Goal: Find specific page/section: Find specific page/section

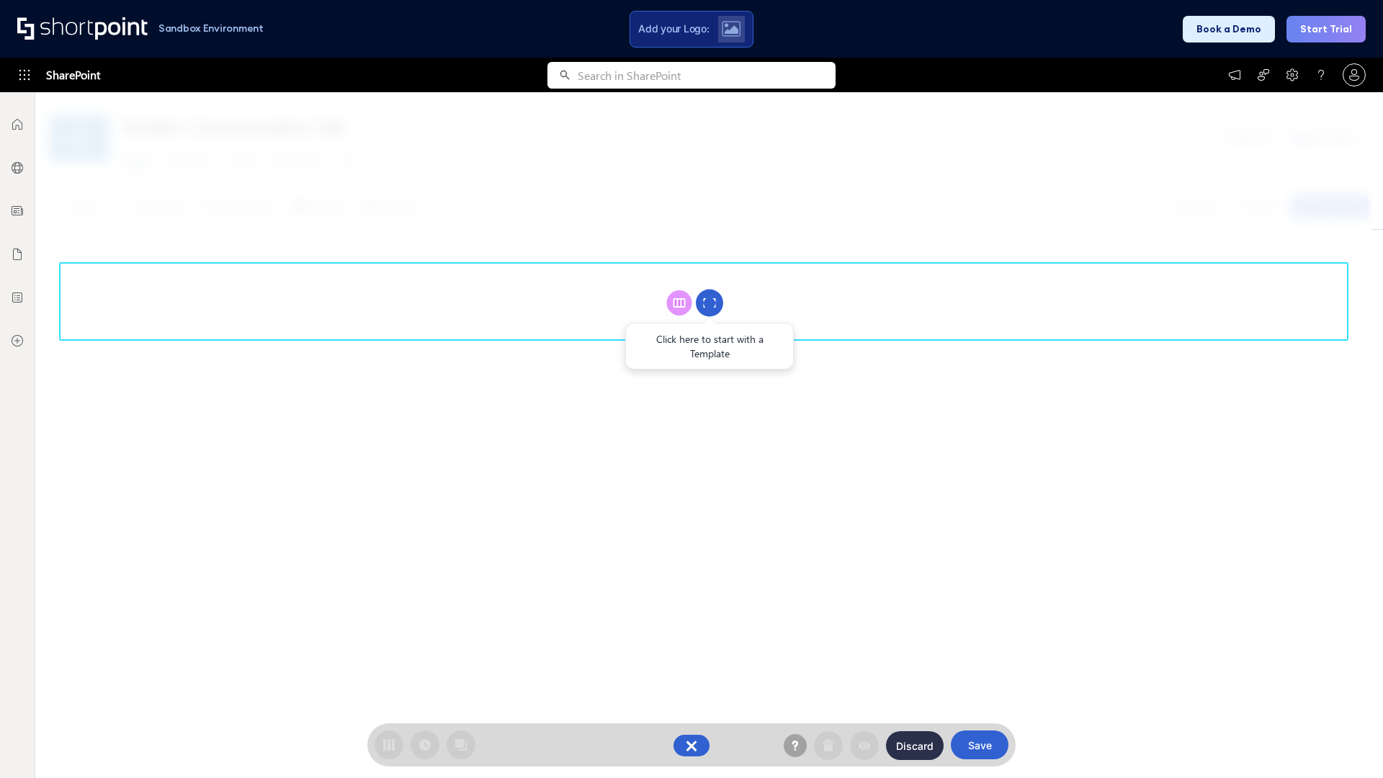
click at [710, 303] on circle at bounding box center [709, 303] width 27 height 27
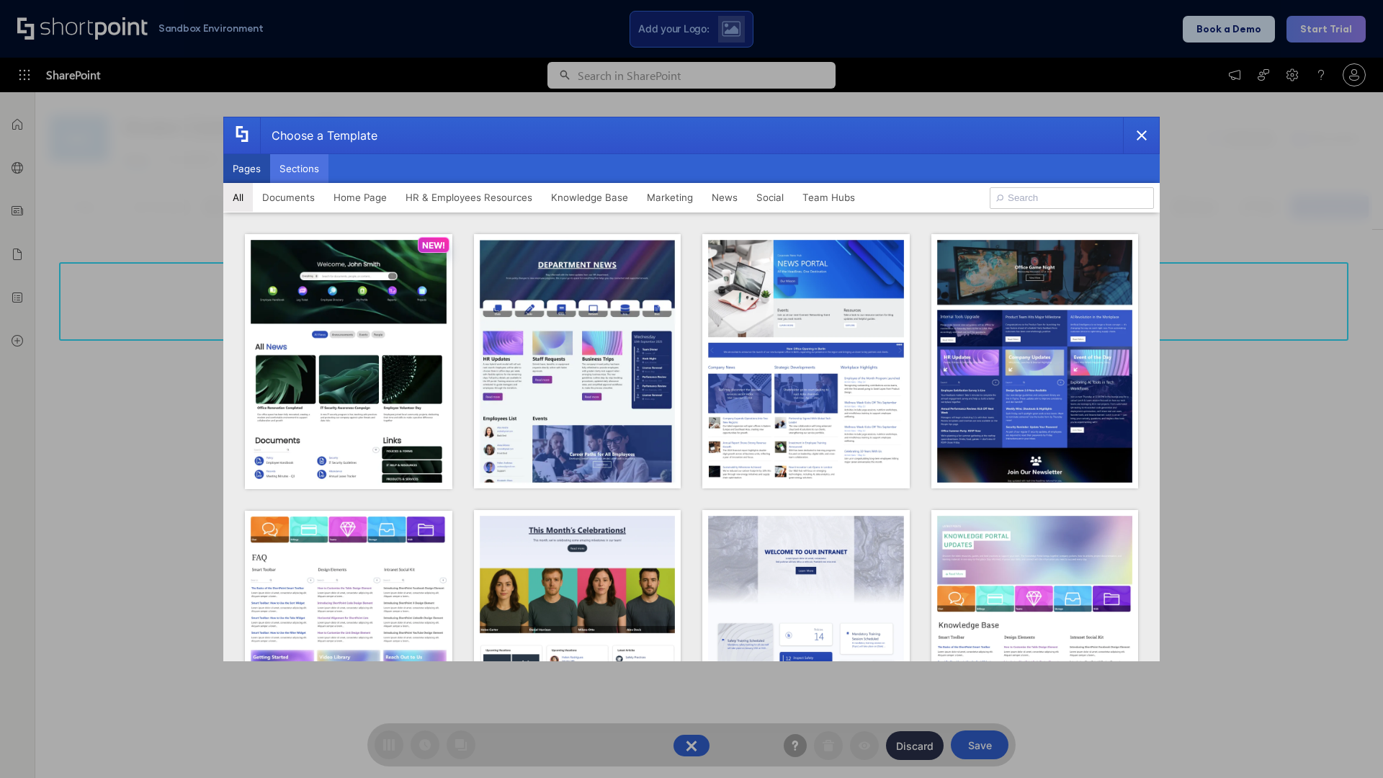
click at [299, 169] on button "Sections" at bounding box center [299, 168] width 58 height 29
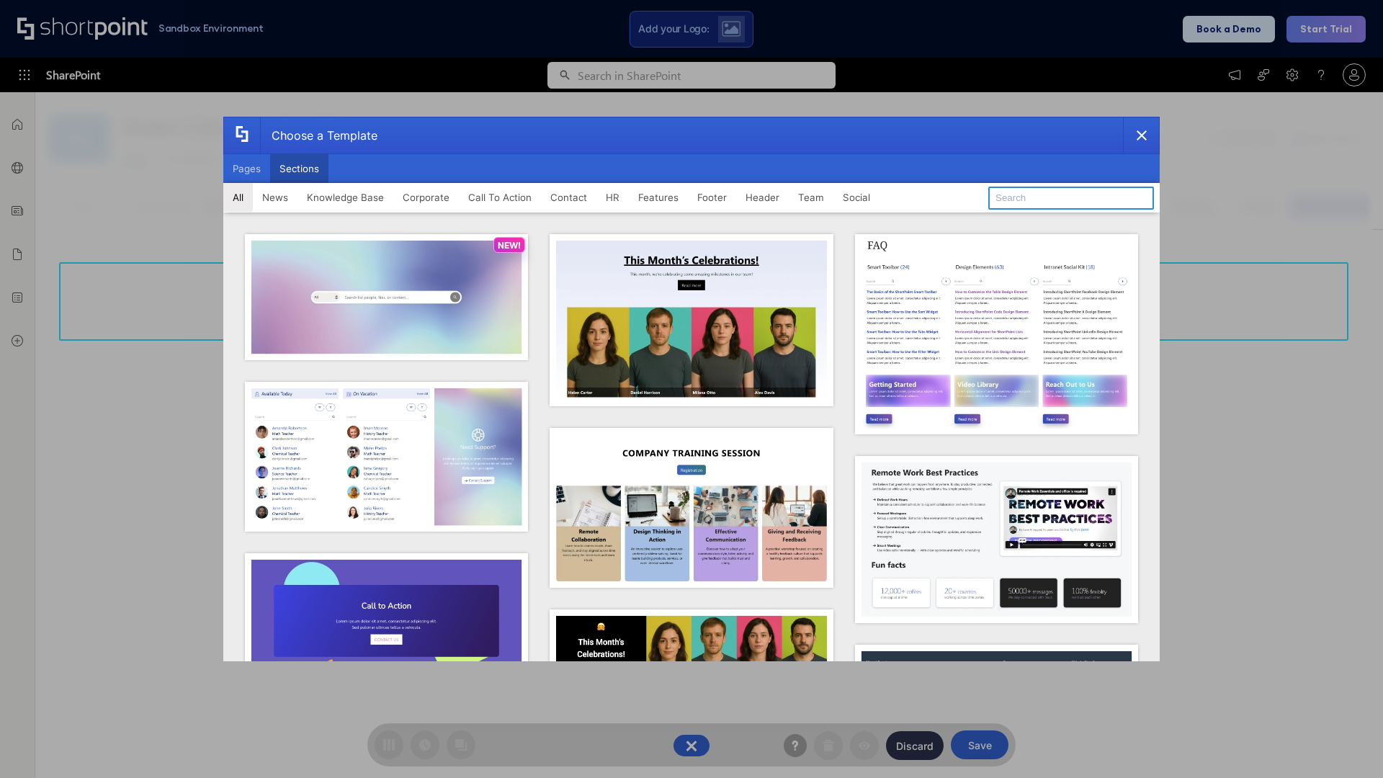
type input "Features Kit 2"
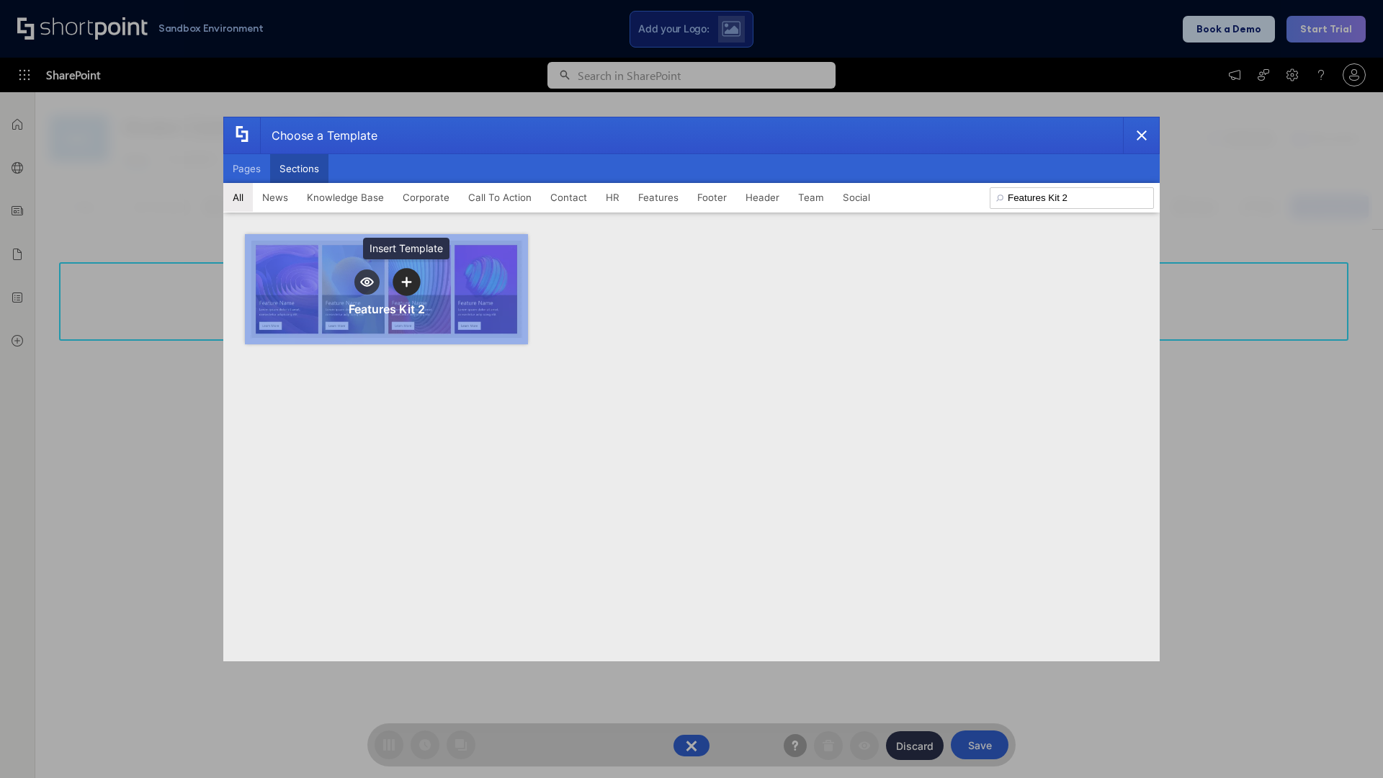
click at [406, 282] on icon "template selector" at bounding box center [406, 282] width 10 height 10
